Goal: Contribute content: Contribute content

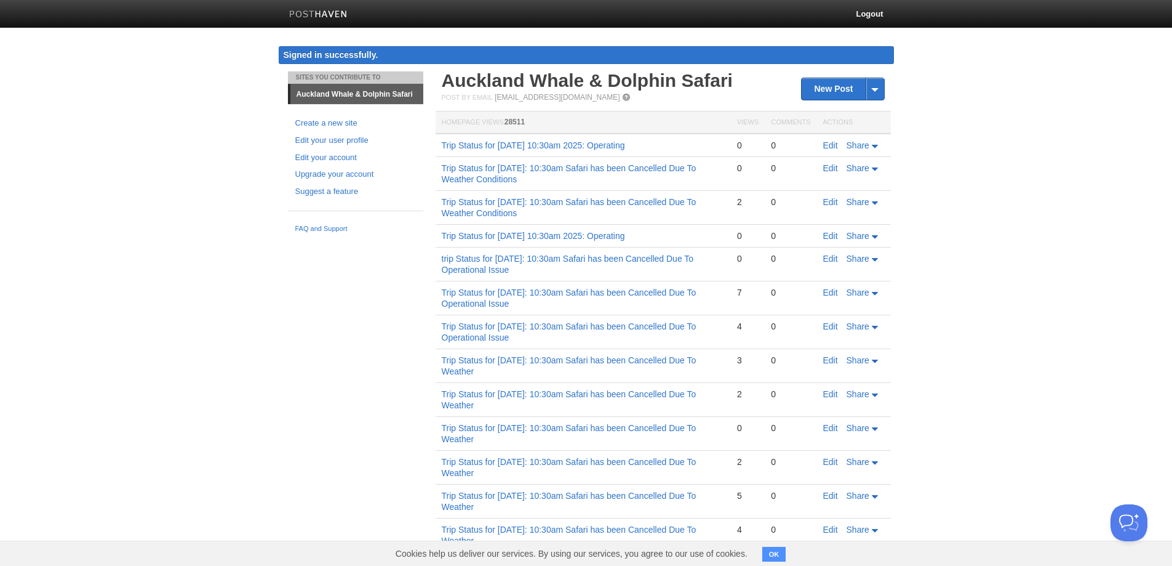
click at [183, 399] on body "Logout Signed in successfully. Signed in successfully. × Sites You Contribute T…" at bounding box center [586, 378] width 1172 height 756
click at [625, 149] on link "Trip Status for [DATE] 10:30am 2025: Operating" at bounding box center [533, 145] width 183 height 10
click at [823, 92] on link "New Post" at bounding box center [843, 89] width 82 height 22
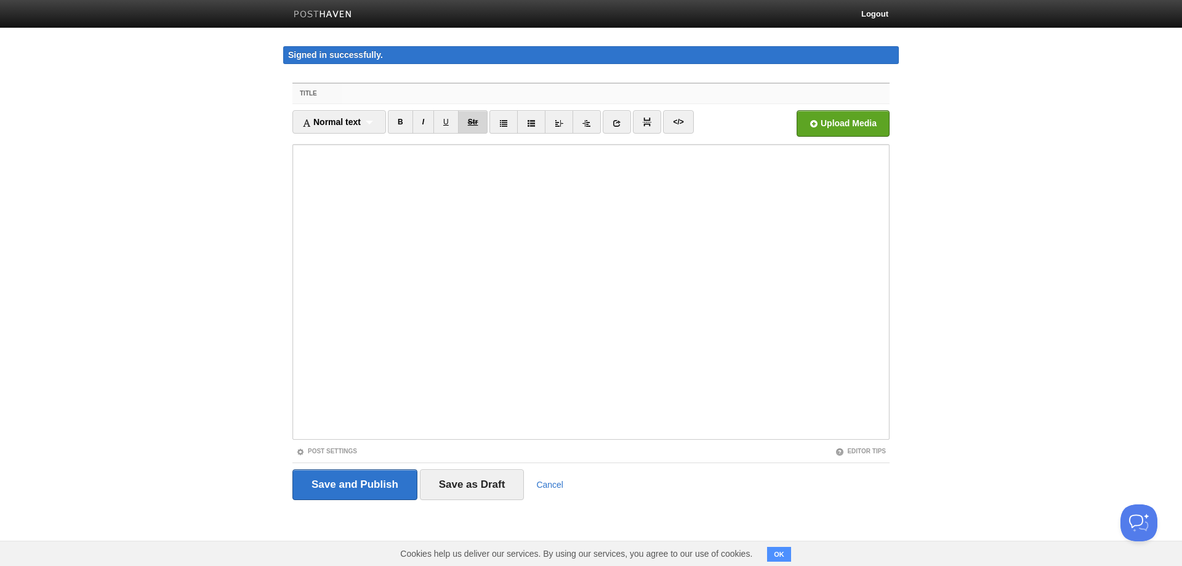
paste input "Trip Status for [DATE] 10:30am 2025: Operating"
click at [423, 94] on input "Trip Status for [DATE] 10:30am 2025: Operating" at bounding box center [615, 94] width 547 height 20
drag, startPoint x: 689, startPoint y: 100, endPoint x: 108, endPoint y: 100, distance: 580.9
click at [108, 100] on body "Logout Signed in successfully. Signed in successfully. × Sites You Contribute T…" at bounding box center [591, 273] width 1182 height 546
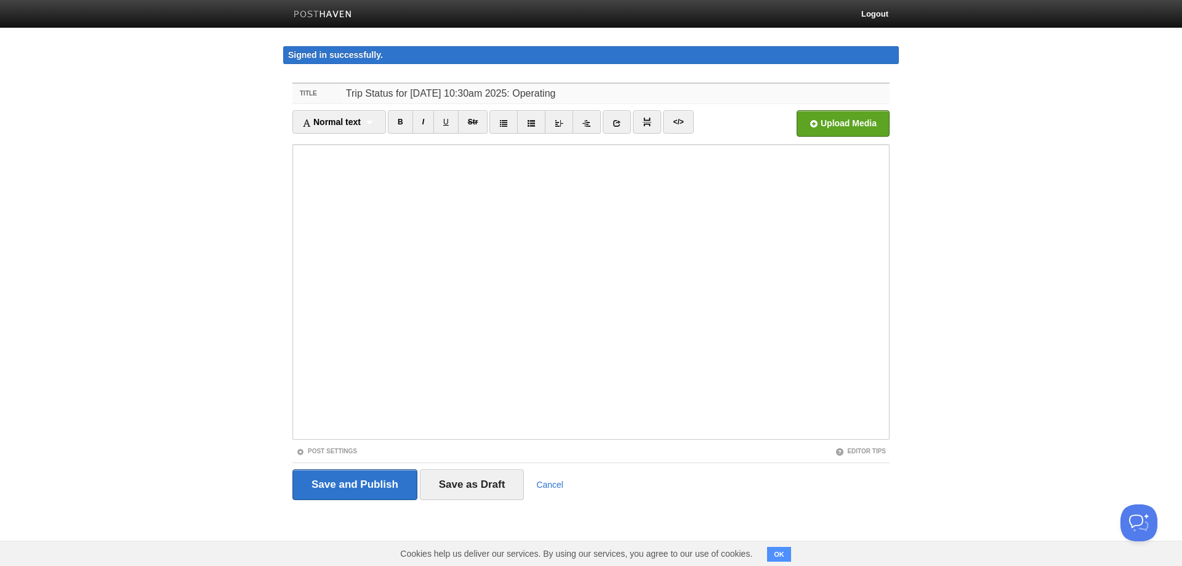
type input "Trip Status for [DATE] 10:30am 2025: Operating"
click at [367, 481] on input "Save and Publish" at bounding box center [354, 484] width 125 height 31
